Goal: Ask a question

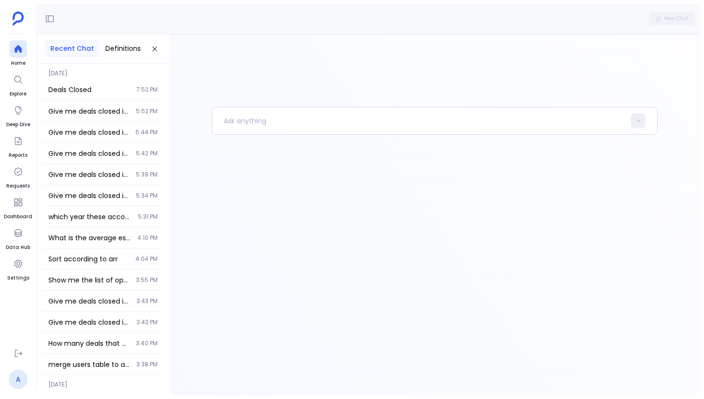
click at [21, 379] on link "A" at bounding box center [18, 378] width 19 height 19
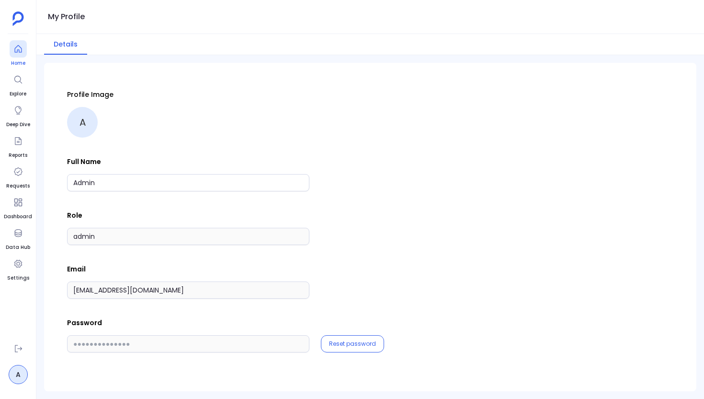
click at [14, 46] on icon at bounding box center [18, 49] width 10 height 10
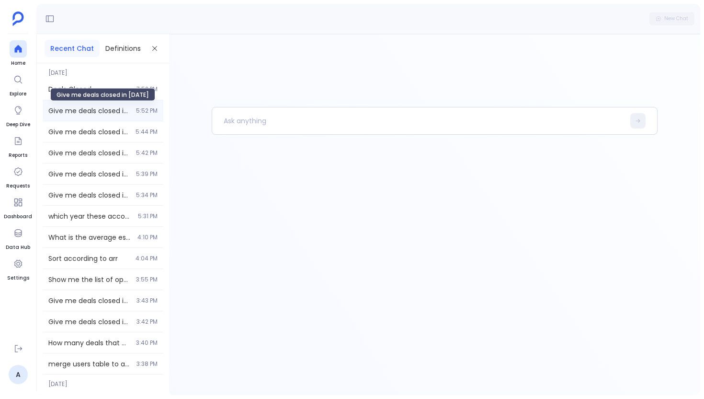
click at [111, 106] on span "Give me deals closed in [DATE]" at bounding box center [89, 111] width 82 height 10
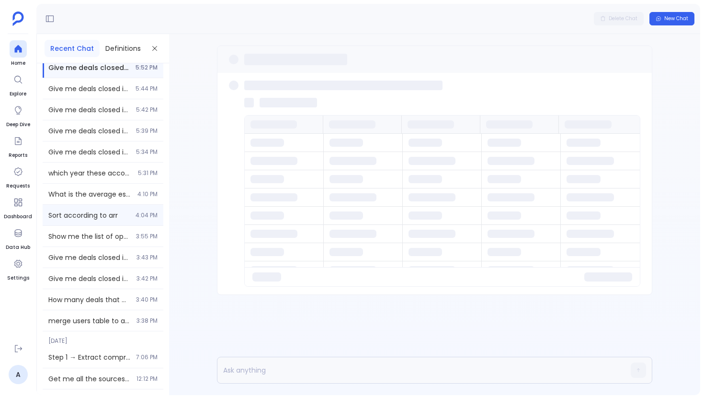
scroll to position [52, 0]
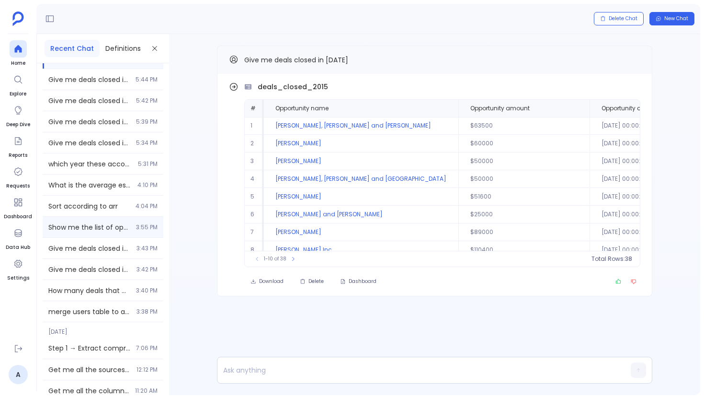
click at [114, 232] on div "Show me the list of opportuntiies for the above metrics 3:55 PM" at bounding box center [103, 227] width 121 height 21
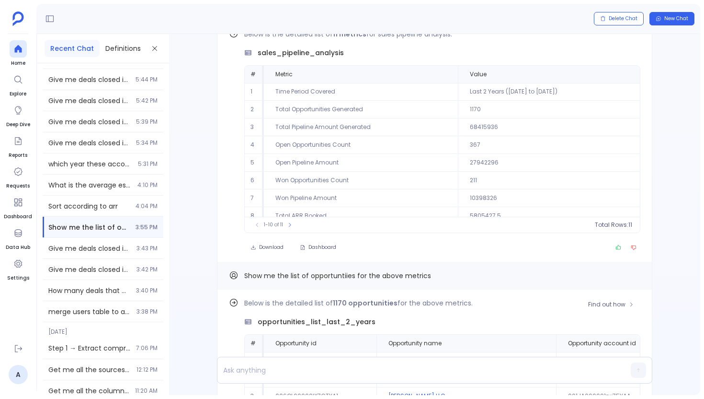
scroll to position [-239, 0]
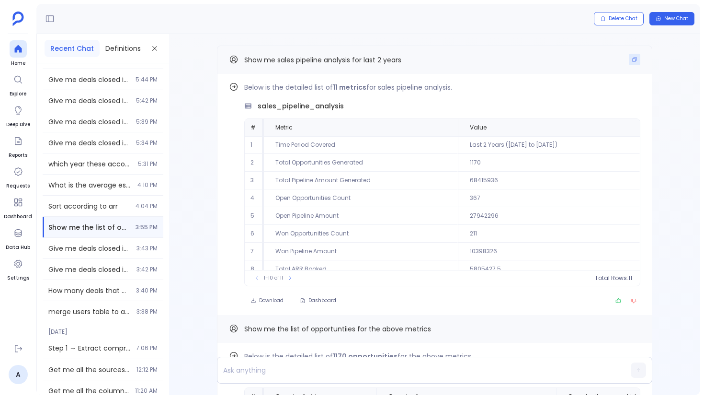
click at [632, 60] on icon "Copy" at bounding box center [635, 60] width 6 height 6
click at [13, 61] on span "Home" at bounding box center [18, 63] width 17 height 8
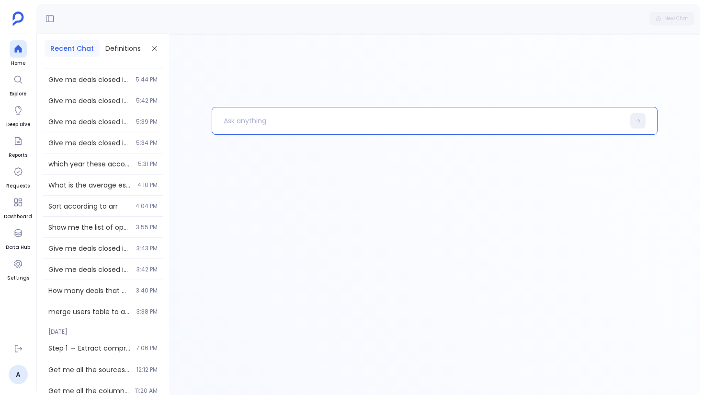
click at [261, 130] on p at bounding box center [418, 120] width 412 height 25
